Goal: Task Accomplishment & Management: Complete application form

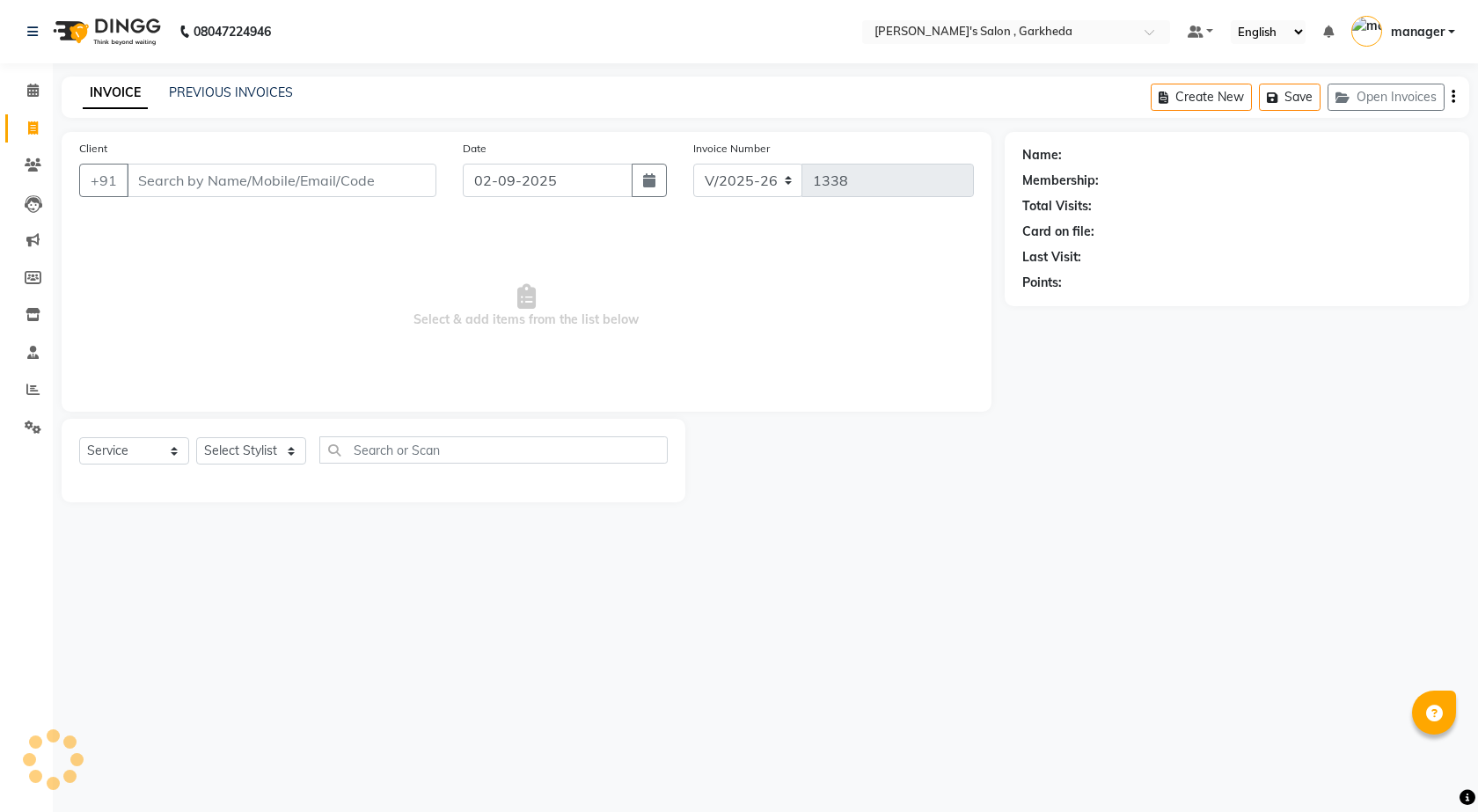
select select "7062"
select select "service"
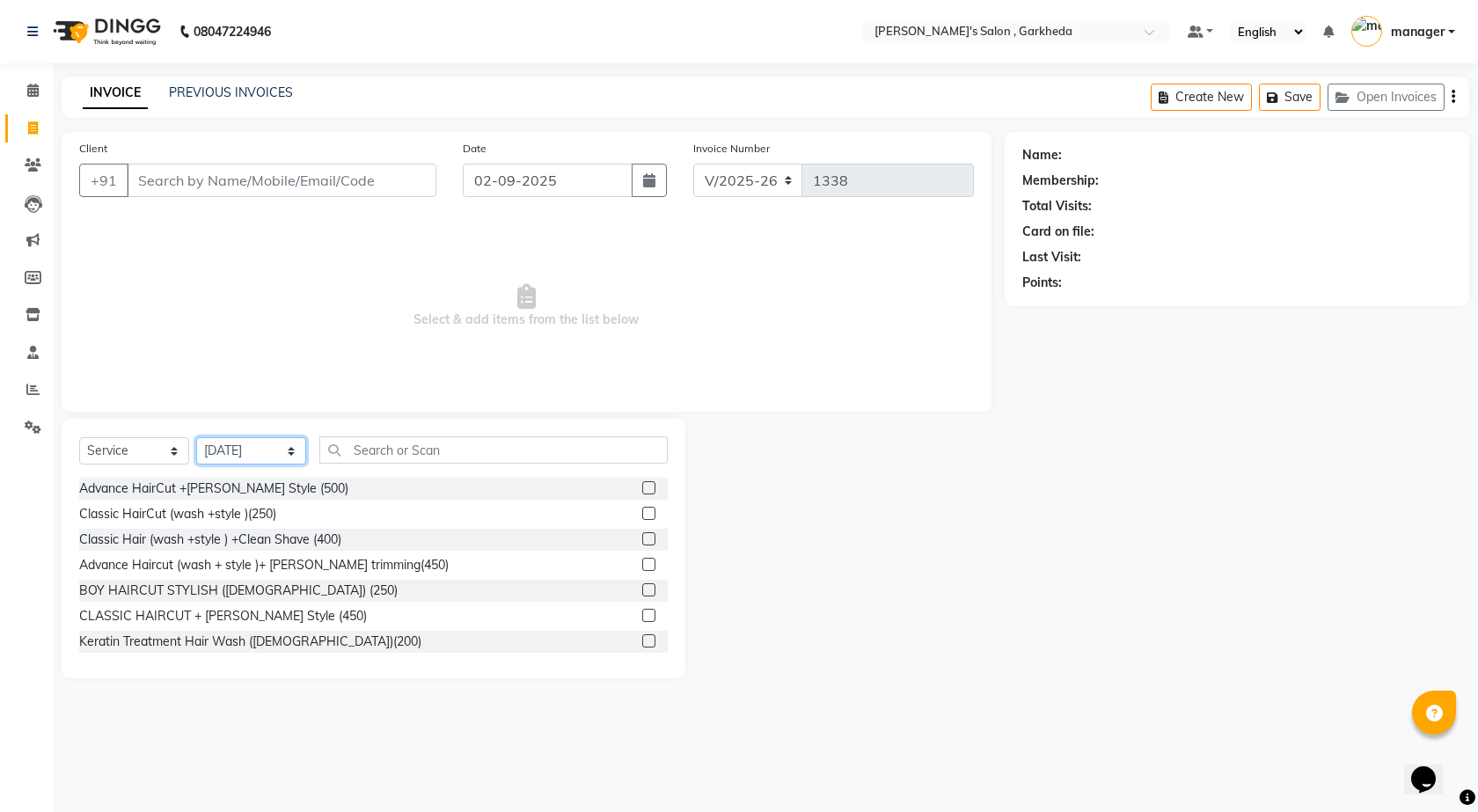
click at [292, 455] on select "Select Stylist [DATE] manager miss staff [PERSON_NAME]" at bounding box center [251, 450] width 110 height 27
select select "58764"
click at [197, 438] on select "Select Stylist [DATE] manager miss staff [PERSON_NAME]" at bounding box center [251, 450] width 110 height 27
click at [457, 444] on input "text" at bounding box center [493, 450] width 349 height 27
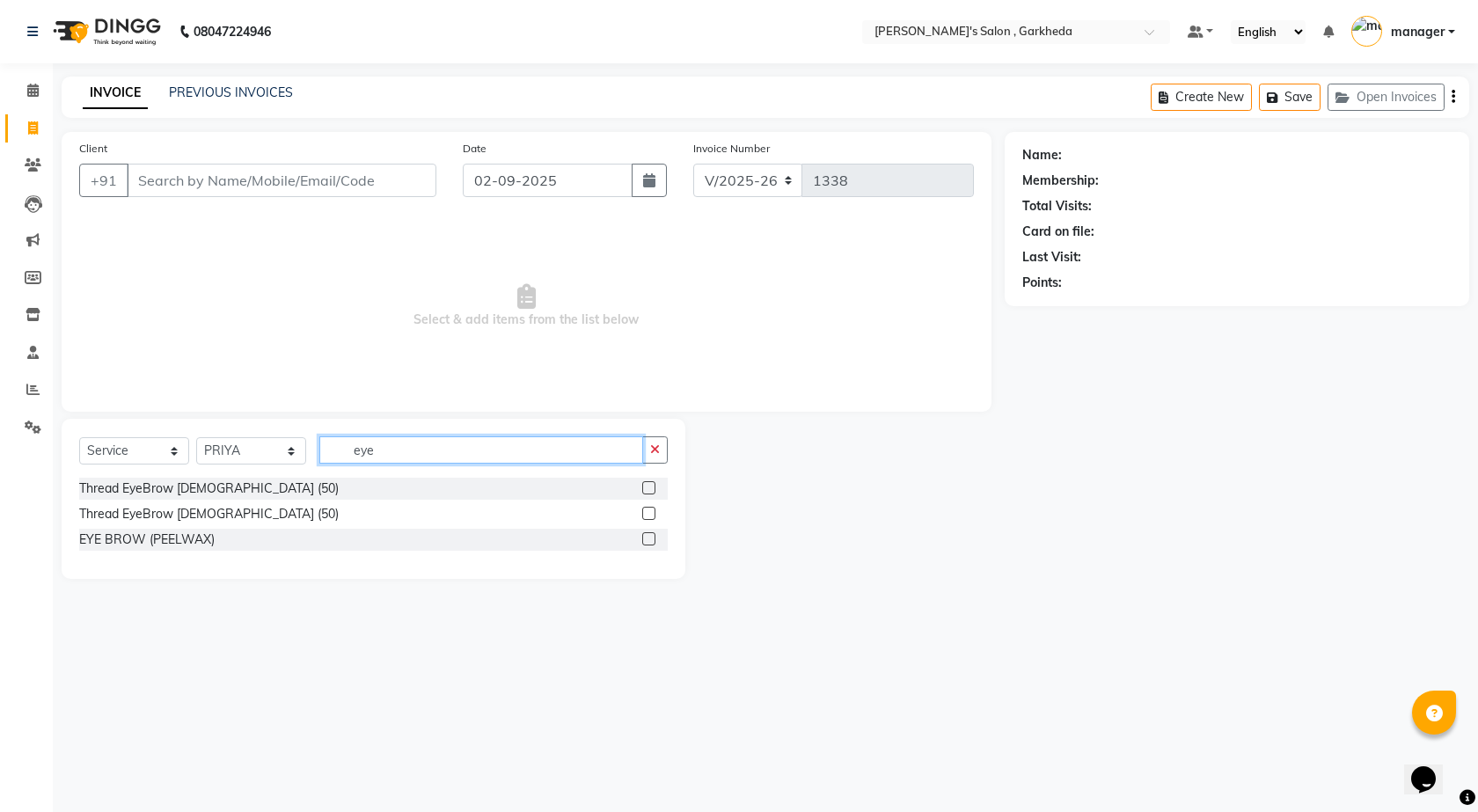
type input "eye"
click at [649, 488] on label at bounding box center [649, 488] width 13 height 13
click at [649, 488] on input "checkbox" at bounding box center [648, 488] width 11 height 11
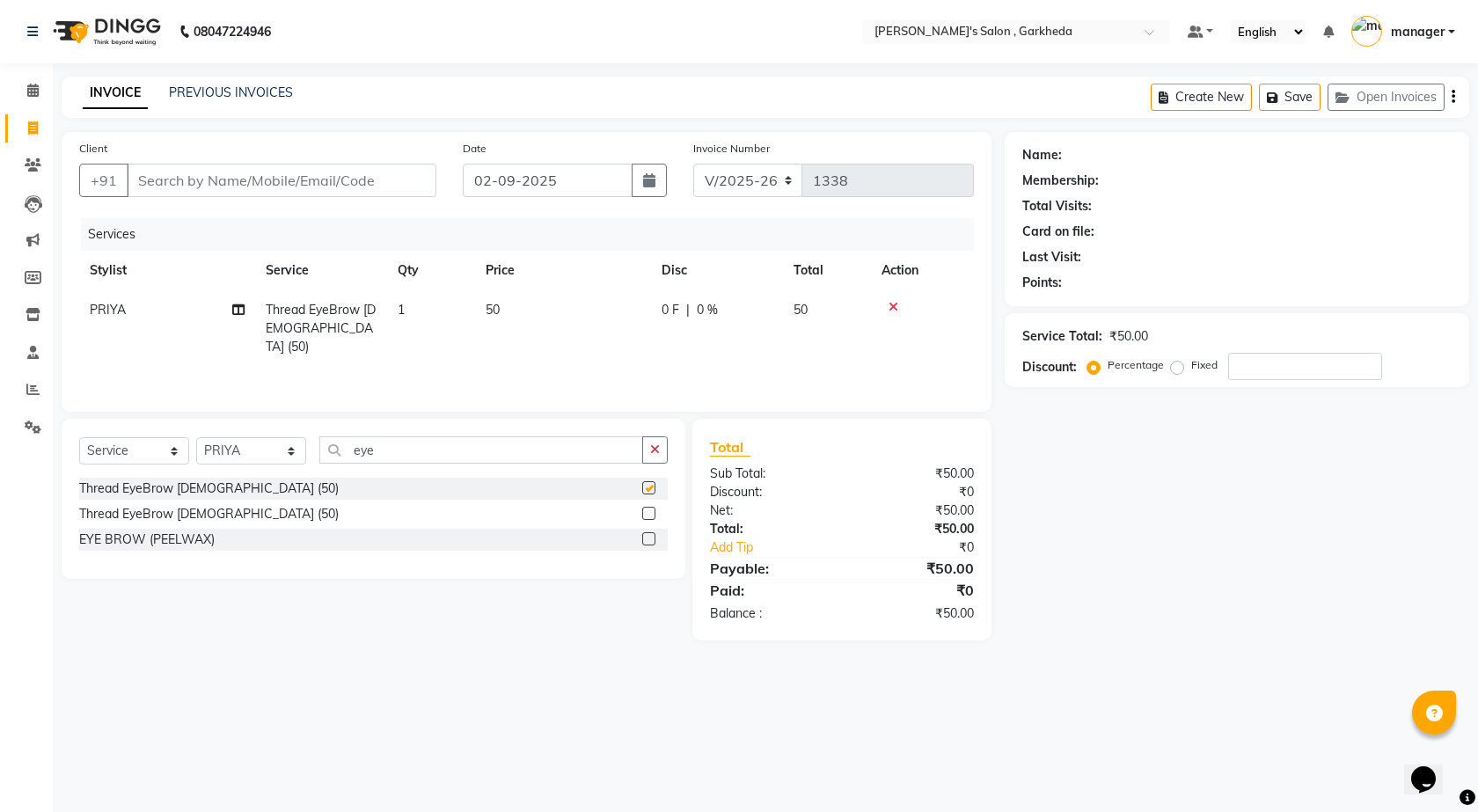
checkbox input "false"
click at [267, 176] on input "Client" at bounding box center [282, 181] width 310 height 33
click at [253, 183] on input "Client" at bounding box center [282, 181] width 310 height 33
type input "8"
type input "0"
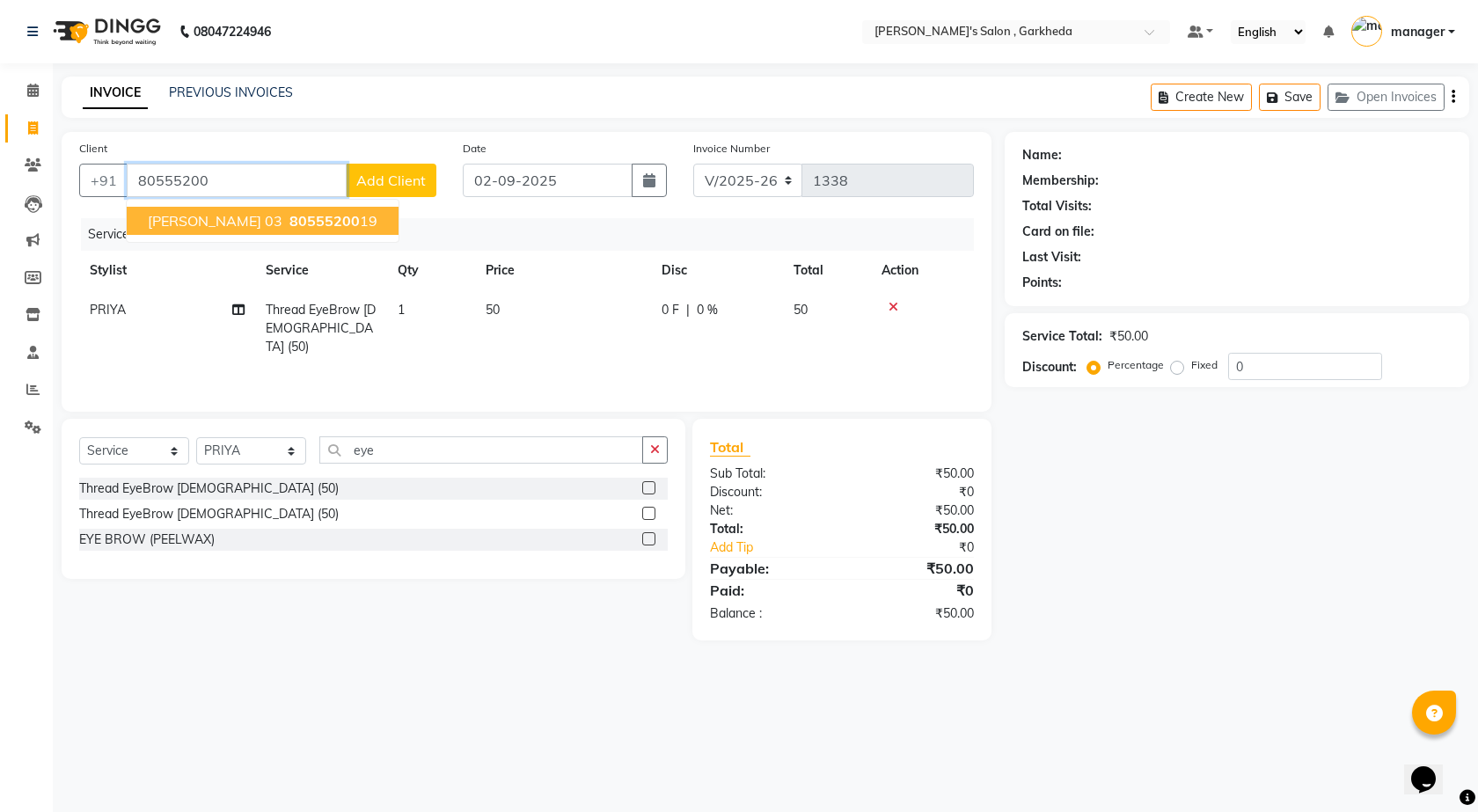
click at [289, 219] on span "80555200" at bounding box center [325, 221] width 70 height 18
type input "8055520019"
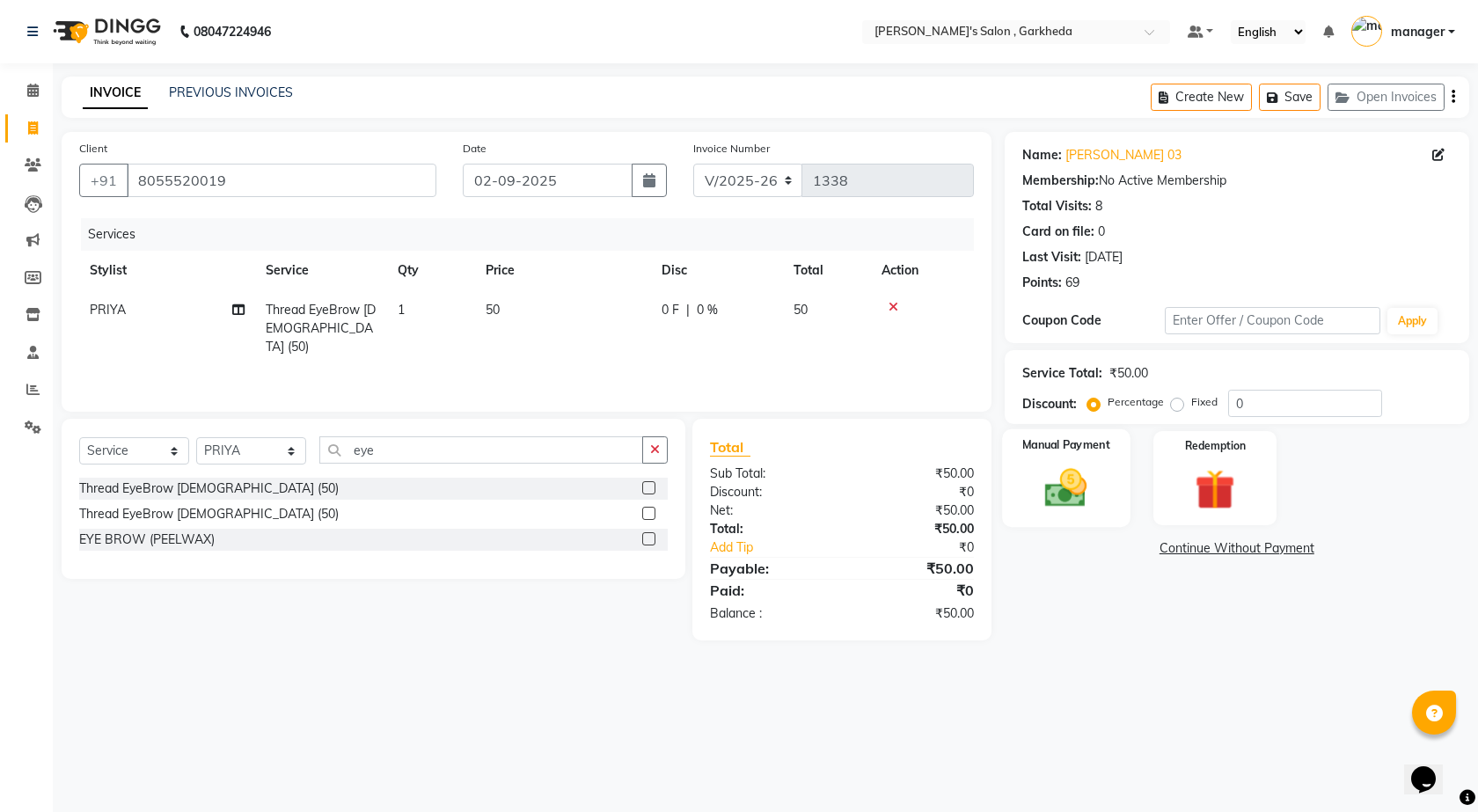
click at [1061, 491] on img at bounding box center [1066, 488] width 69 height 48
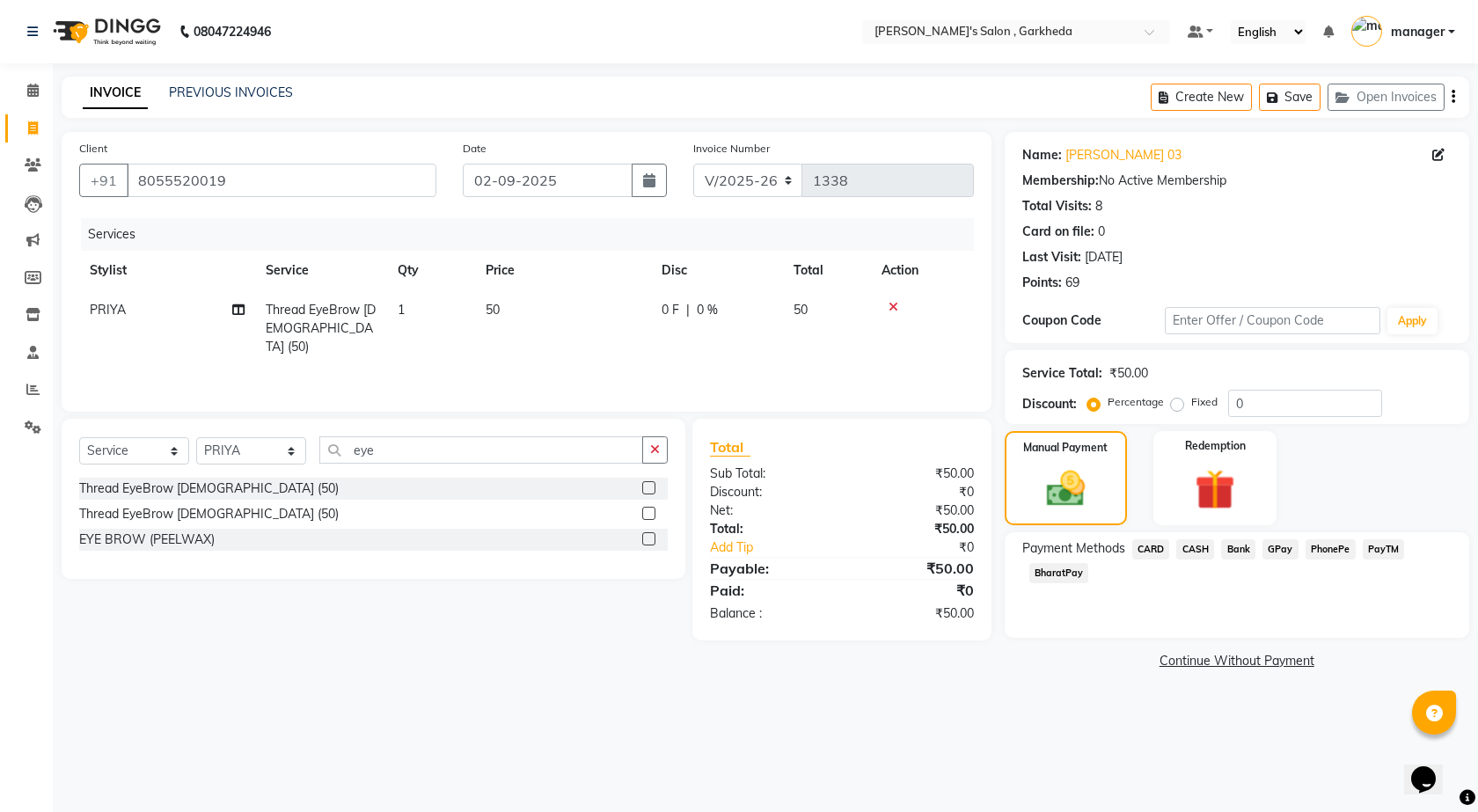
click at [1336, 546] on span "PhonePe" at bounding box center [1331, 550] width 50 height 20
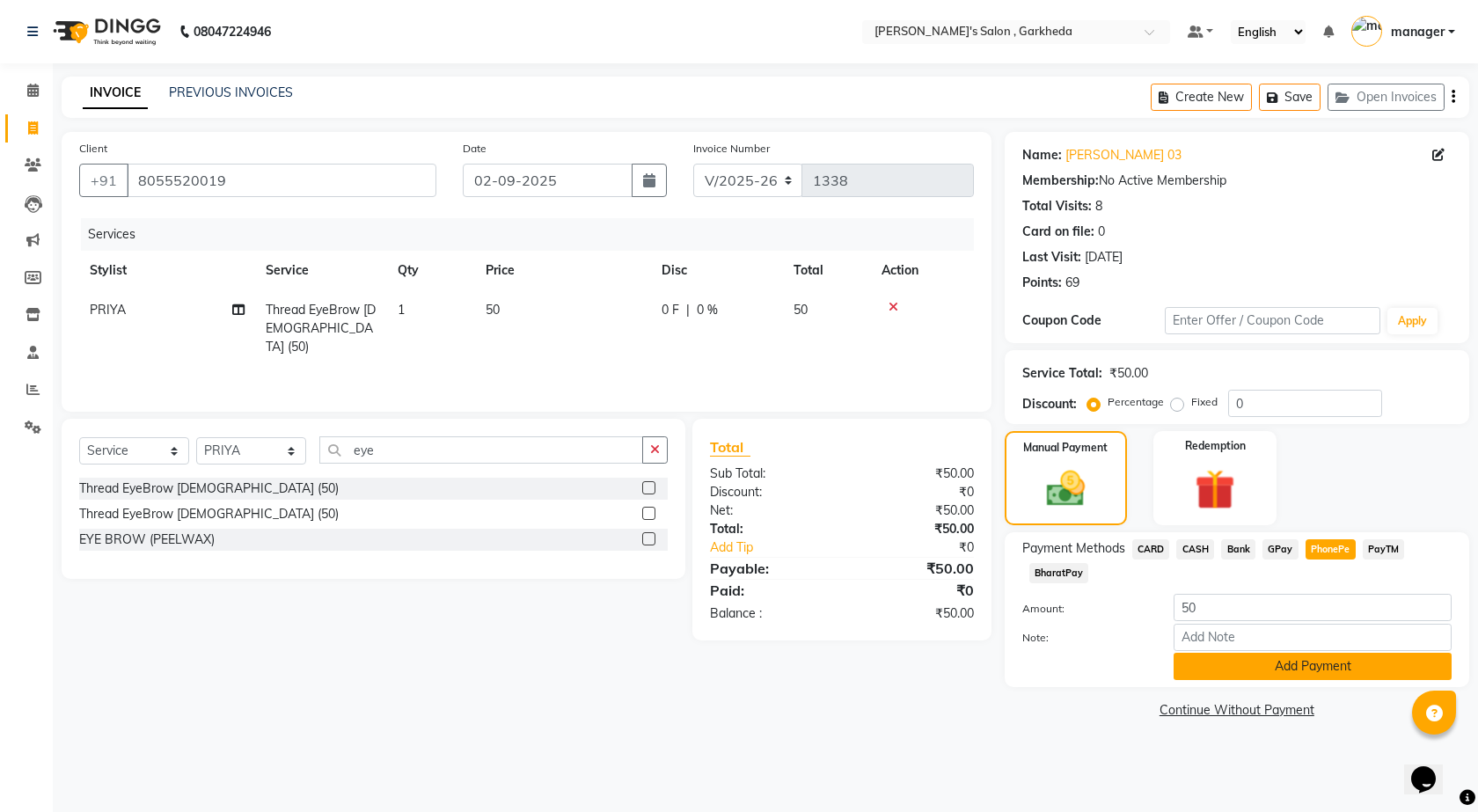
click at [1370, 666] on button "Add Payment" at bounding box center [1313, 666] width 278 height 27
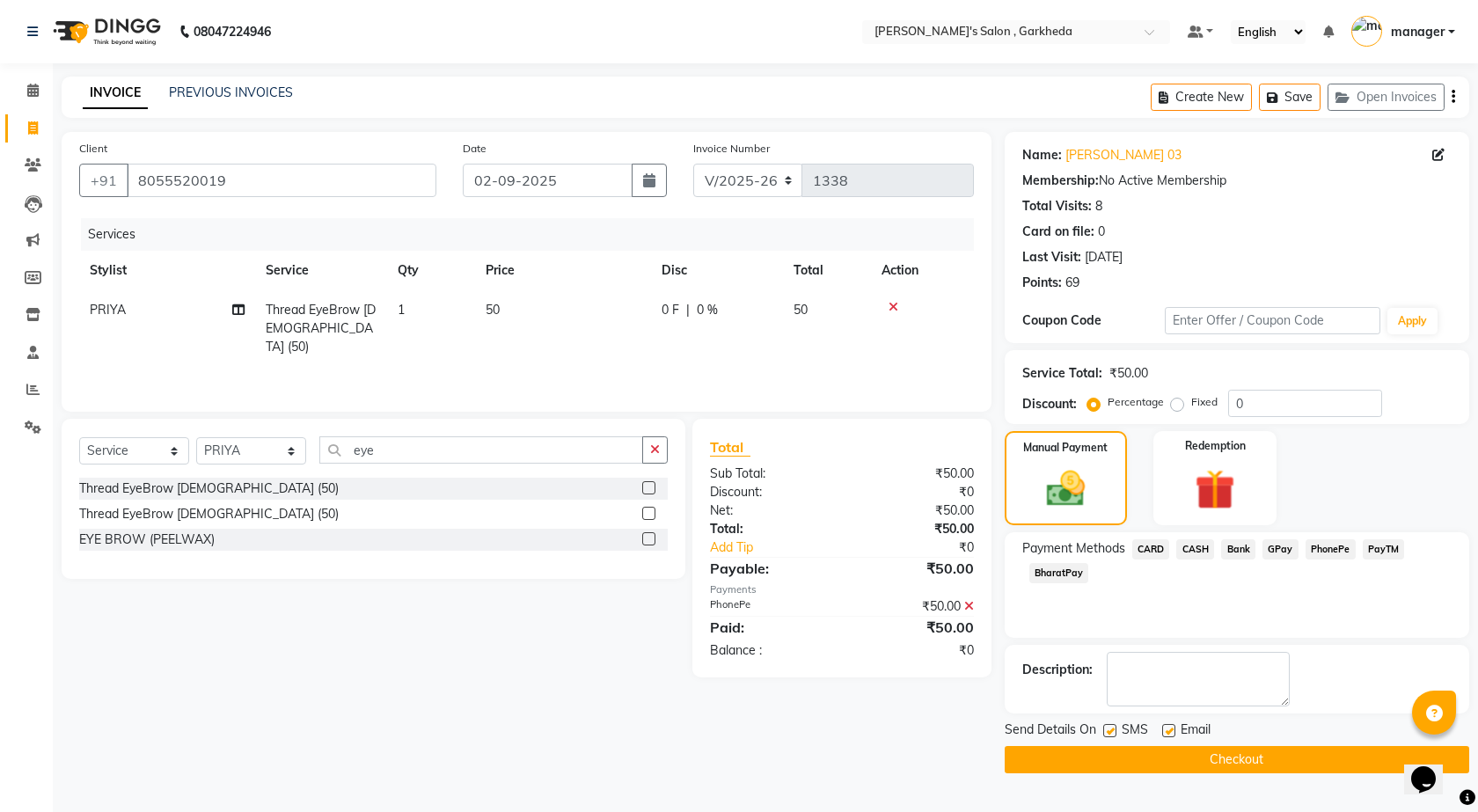
click at [1150, 750] on button "Checkout" at bounding box center [1237, 759] width 465 height 27
